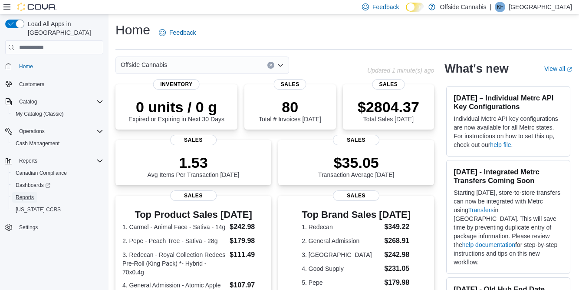
click at [26, 194] on span "Reports" at bounding box center [25, 197] width 18 height 10
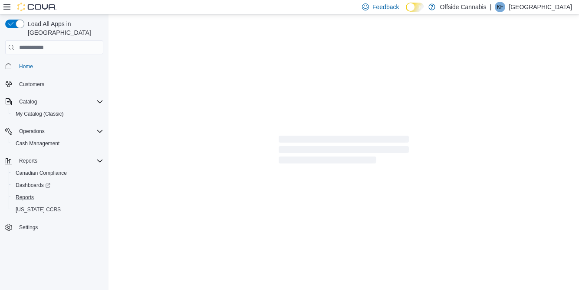
click at [0, 0] on icon "Complex example" at bounding box center [0, 0] width 0 height 0
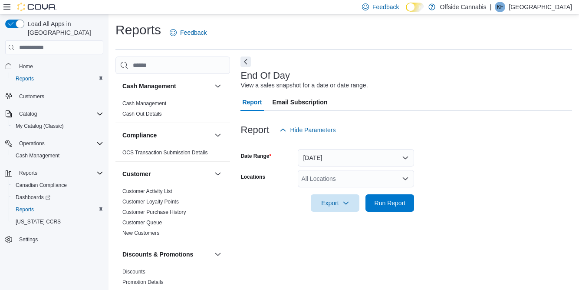
click at [399, 181] on div "All Locations" at bounding box center [356, 178] width 116 height 17
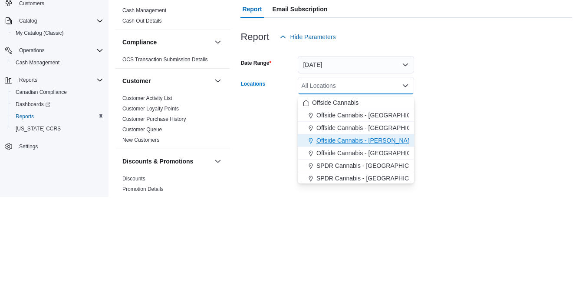
click at [385, 233] on span "Offside Cannabis - [PERSON_NAME]" at bounding box center [368, 233] width 102 height 9
click at [463, 222] on div at bounding box center [407, 216] width 332 height 10
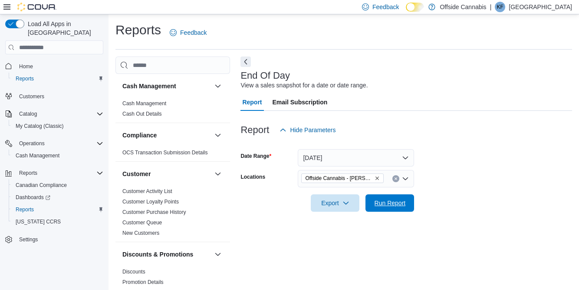
click at [392, 206] on span "Run Report" at bounding box center [390, 202] width 31 height 9
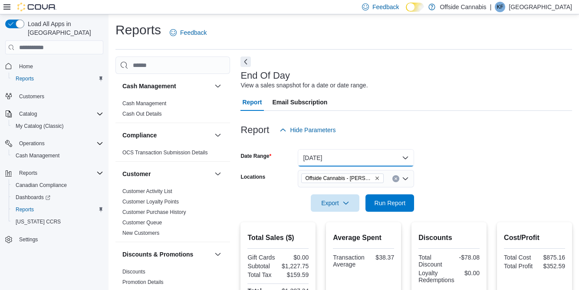
click at [397, 160] on button "[DATE]" at bounding box center [356, 157] width 116 height 17
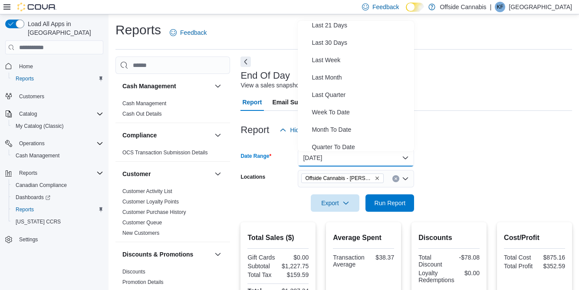
scroll to position [114, 0]
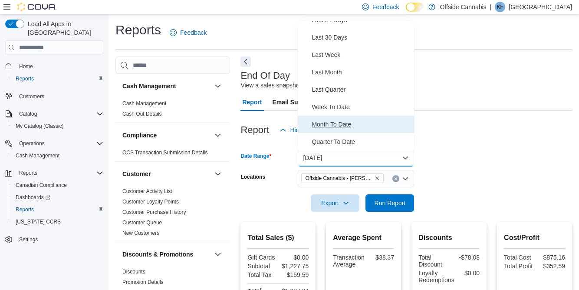
click at [344, 123] on span "Month To Date" at bounding box center [361, 124] width 99 height 10
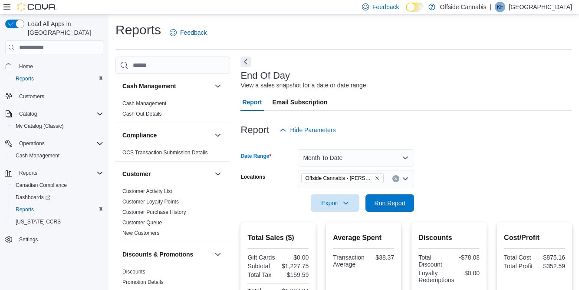
click at [398, 207] on span "Run Report" at bounding box center [390, 202] width 31 height 9
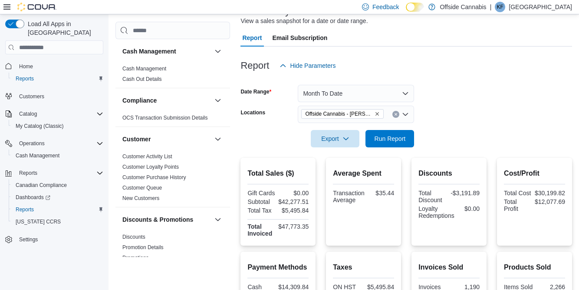
scroll to position [53, 0]
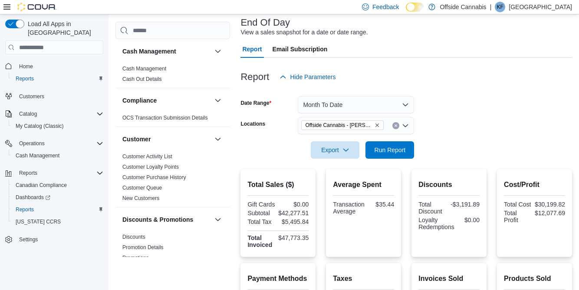
click at [413, 179] on div "Discounts Total Discount -$3,191.89 Loyalty Redemptions $0.00" at bounding box center [449, 213] width 75 height 88
click at [399, 154] on span "Run Report" at bounding box center [390, 149] width 31 height 9
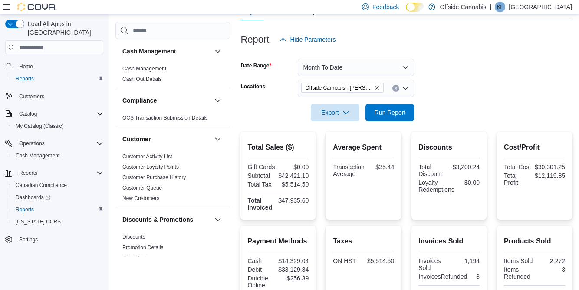
scroll to position [0, 0]
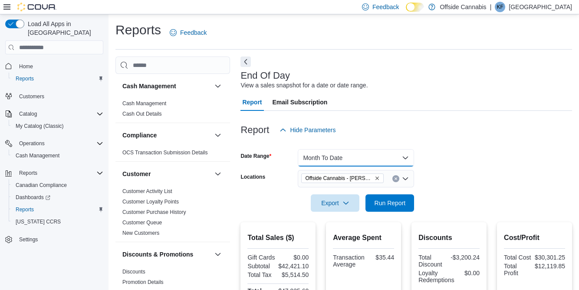
click at [399, 162] on button "Month To Date" at bounding box center [356, 157] width 116 height 17
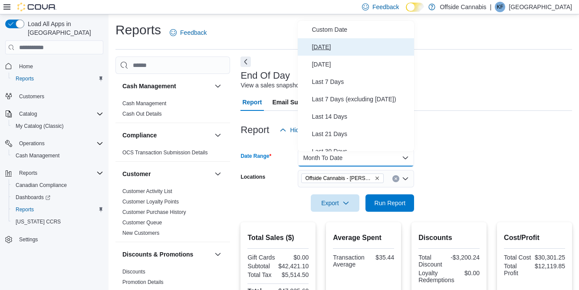
click at [319, 49] on span "[DATE]" at bounding box center [361, 47] width 99 height 10
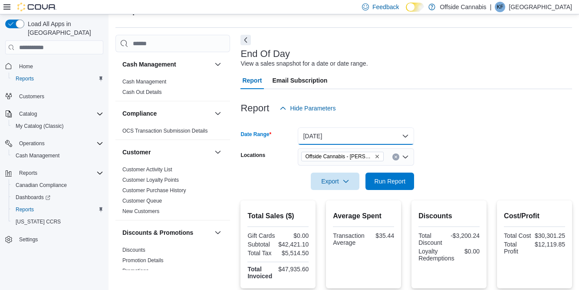
scroll to position [22, 0]
click at [397, 185] on span "Run Report" at bounding box center [390, 181] width 31 height 9
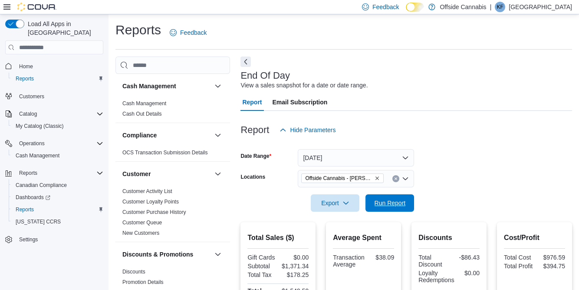
click at [405, 202] on span "Run Report" at bounding box center [390, 202] width 31 height 9
